Goal: Task Accomplishment & Management: Manage account settings

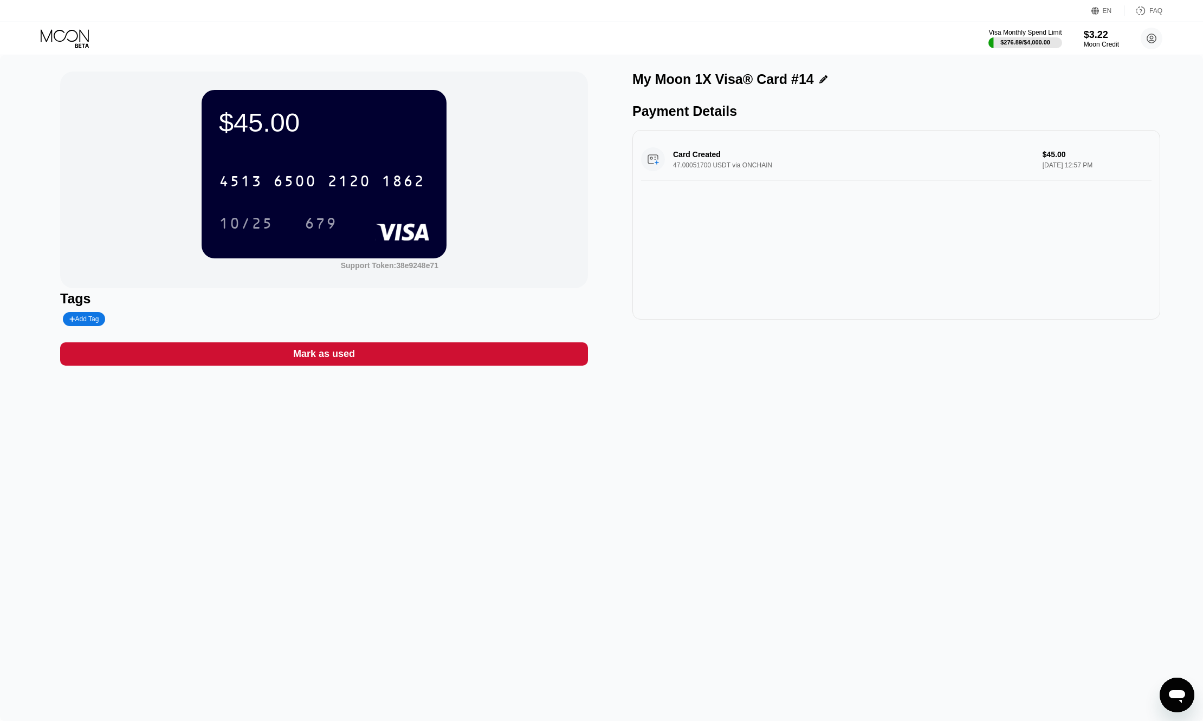
click at [66, 31] on icon at bounding box center [66, 38] width 50 height 19
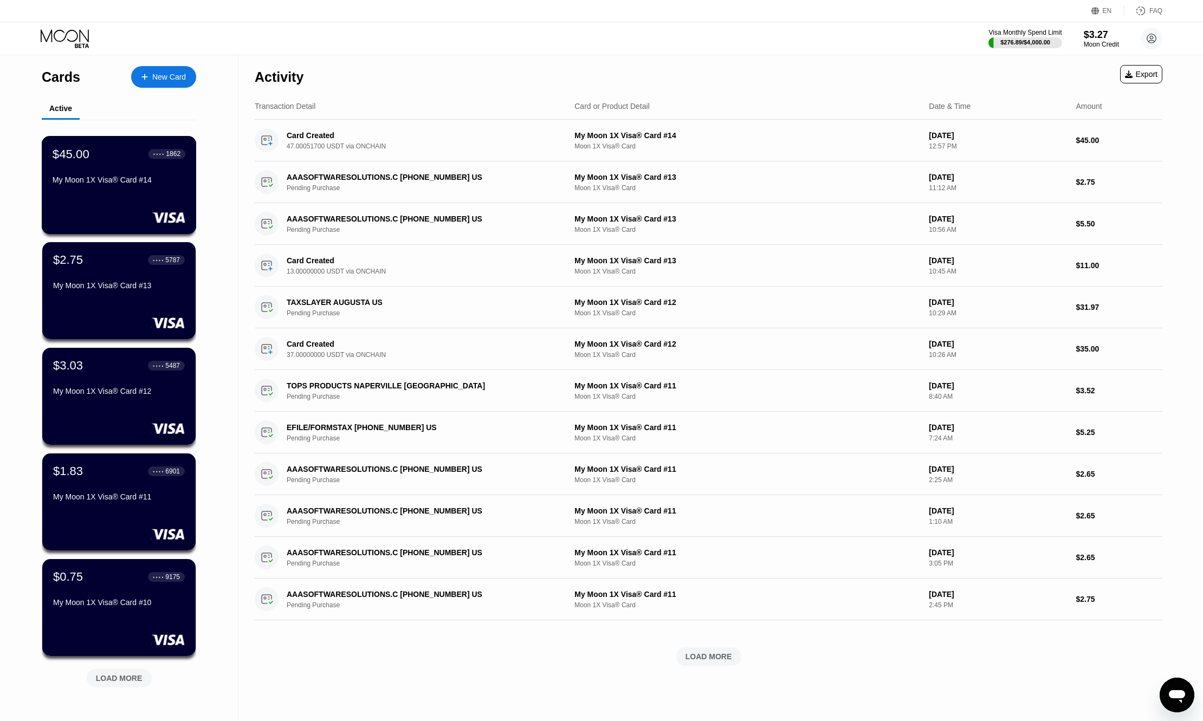
click at [101, 174] on div "$45.00 ● ● ● ● 1862 My Moon 1X Visa® Card #14" at bounding box center [119, 168] width 133 height 42
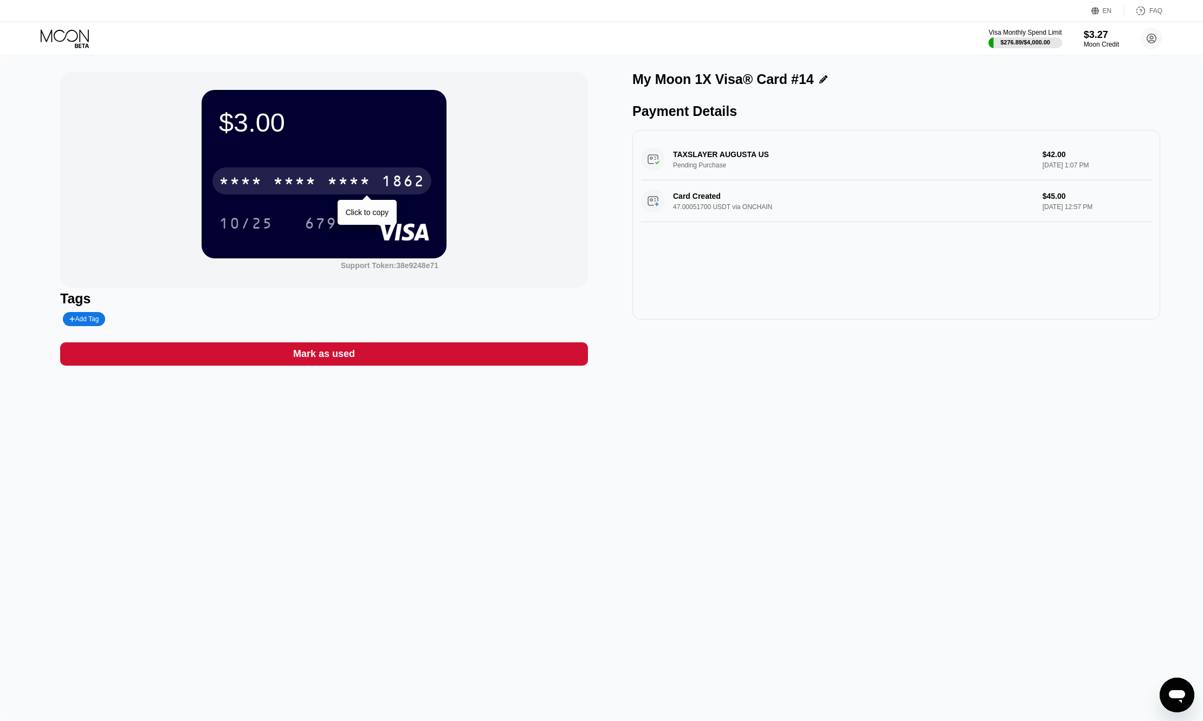
click at [313, 183] on div "* * * *" at bounding box center [294, 182] width 43 height 17
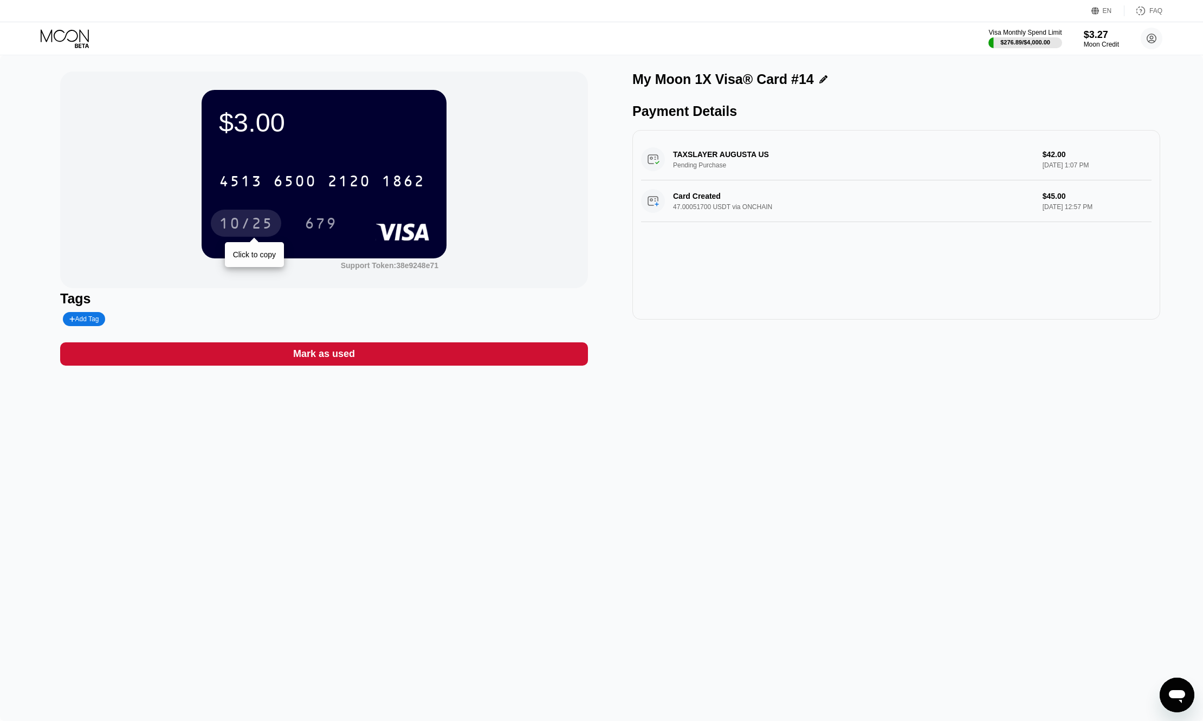
click at [263, 217] on div "10/25" at bounding box center [246, 223] width 70 height 27
click at [322, 220] on div "679" at bounding box center [320, 224] width 33 height 17
click at [57, 39] on icon at bounding box center [66, 38] width 50 height 19
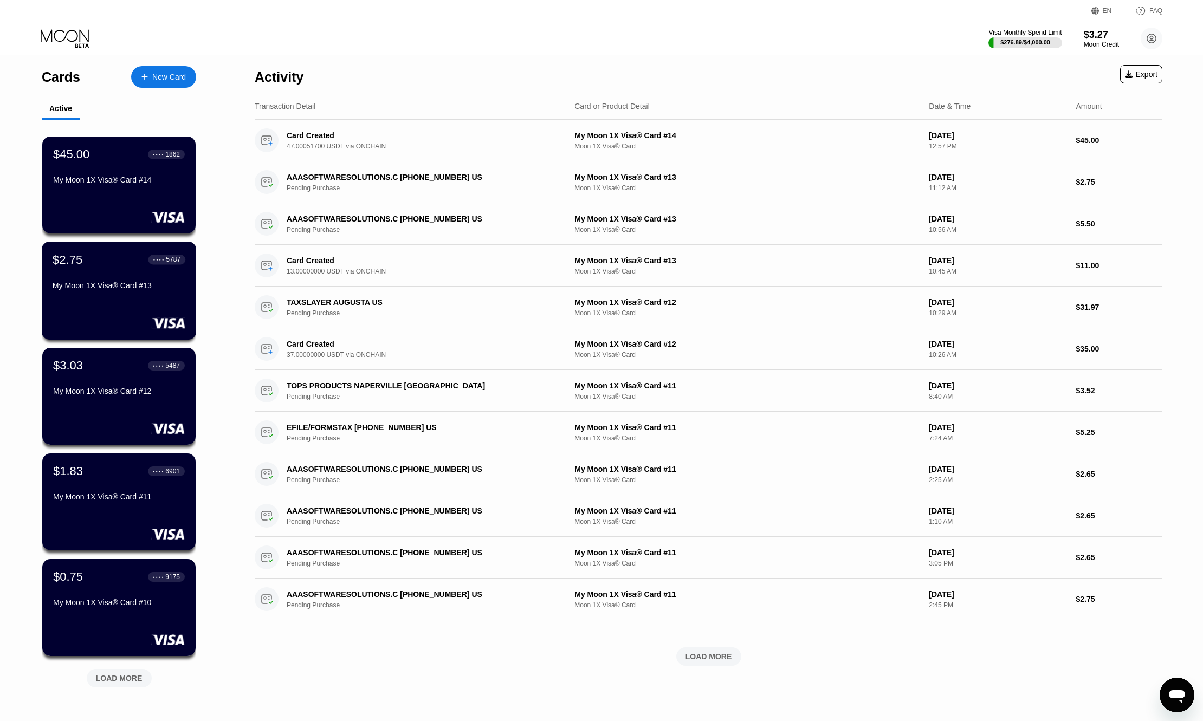
click at [124, 285] on div "My Moon 1X Visa® Card #13" at bounding box center [119, 285] width 133 height 9
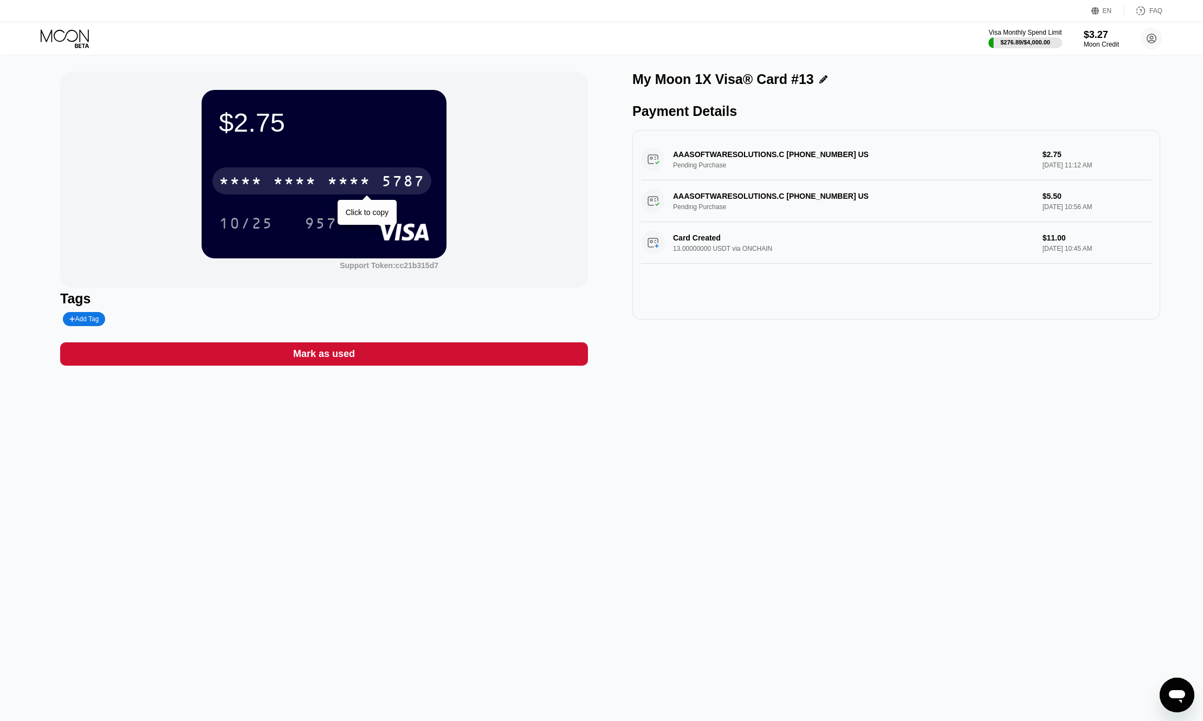
click at [353, 185] on div "* * * *" at bounding box center [348, 182] width 43 height 17
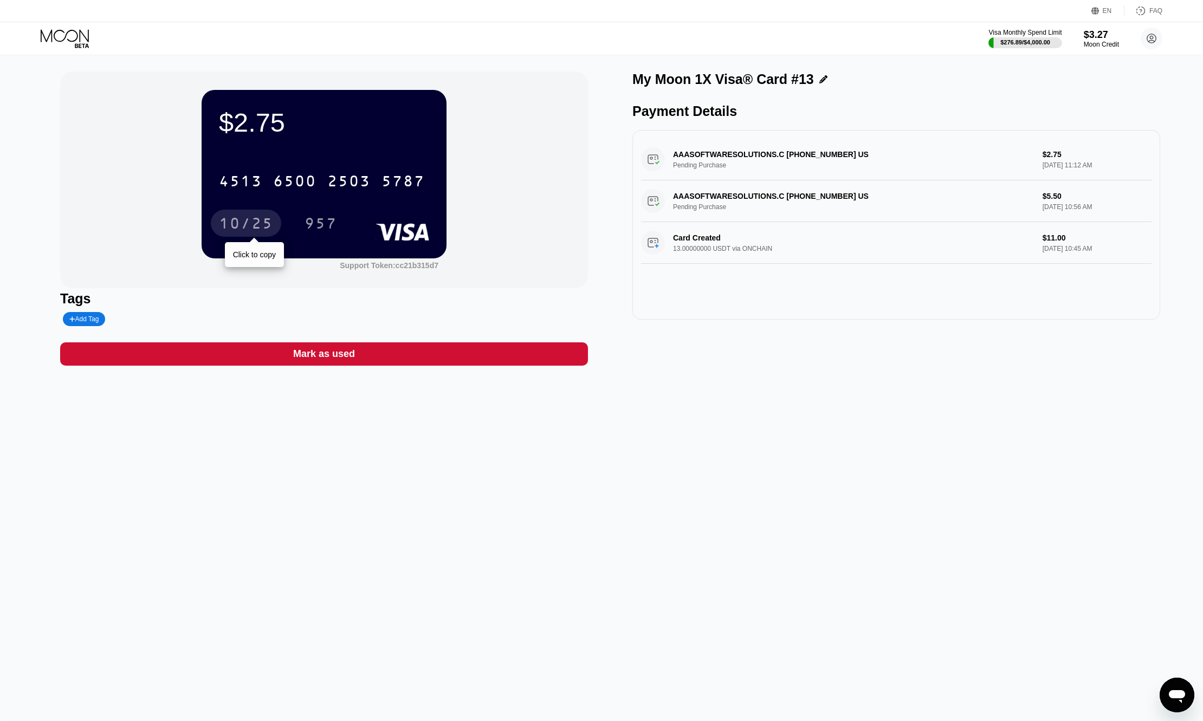
click at [231, 219] on div "10/25" at bounding box center [246, 224] width 54 height 17
click at [327, 224] on div "957" at bounding box center [320, 224] width 33 height 17
